Goal: Task Accomplishment & Management: Manage account settings

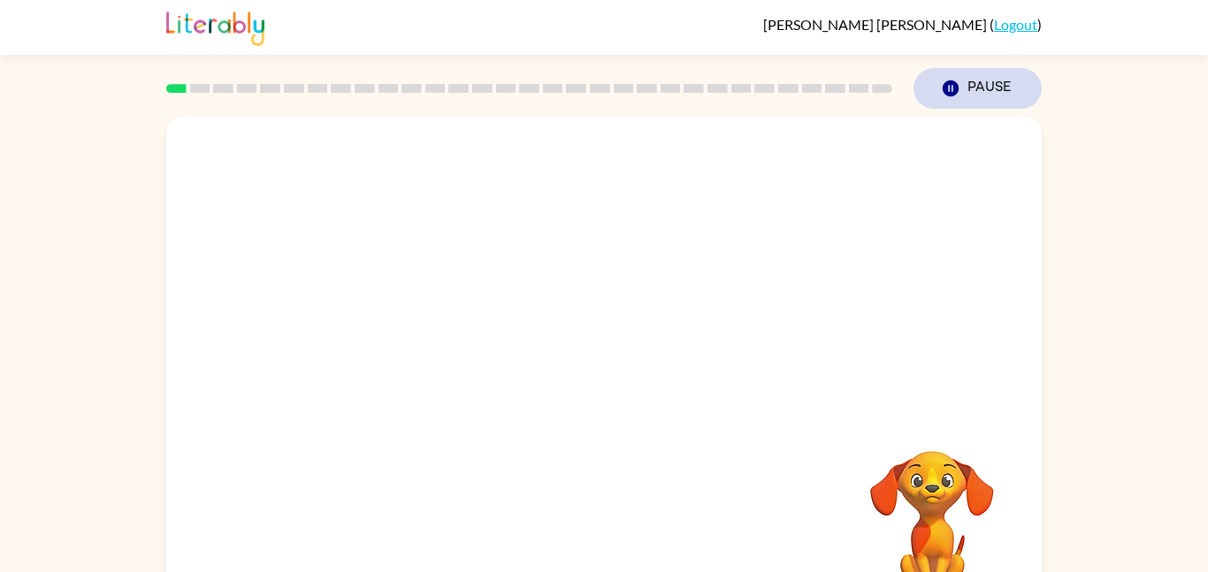
click at [960, 89] on icon "Pause" at bounding box center [950, 88] width 19 height 19
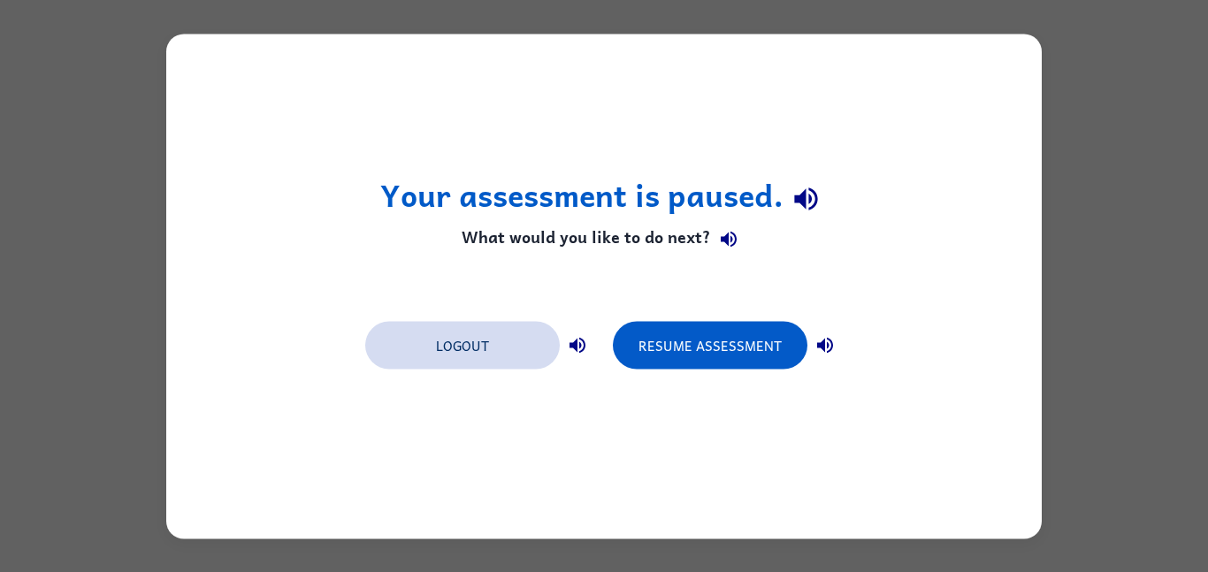
click at [455, 353] on button "Logout" at bounding box center [462, 345] width 195 height 48
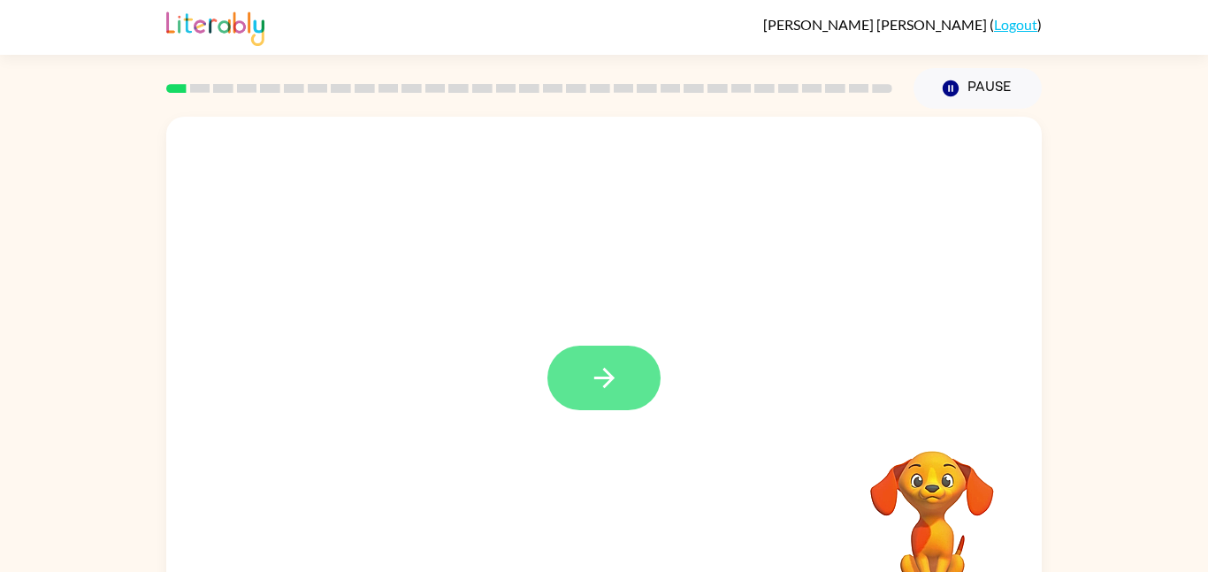
click at [592, 353] on button "button" at bounding box center [603, 378] width 113 height 65
